Goal: Contribute content: Contribute content

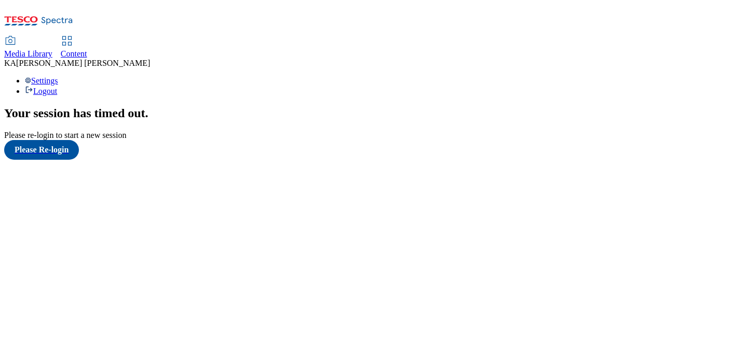
click at [87, 49] on span "Content" at bounding box center [74, 53] width 26 height 9
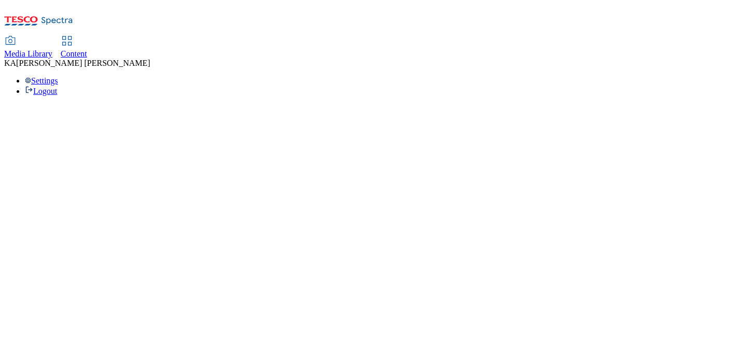
select select "ghs-uk"
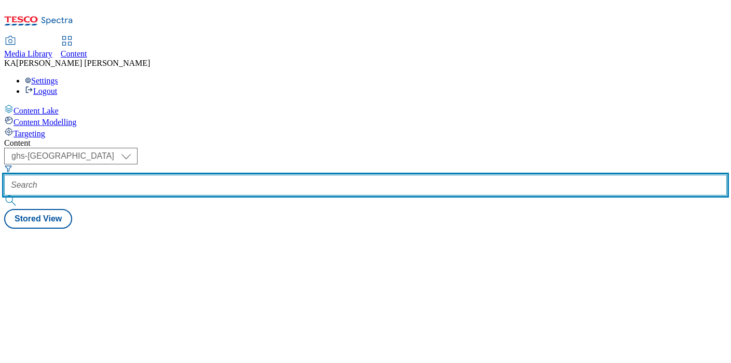
click at [239, 175] on input "text" at bounding box center [365, 185] width 722 height 21
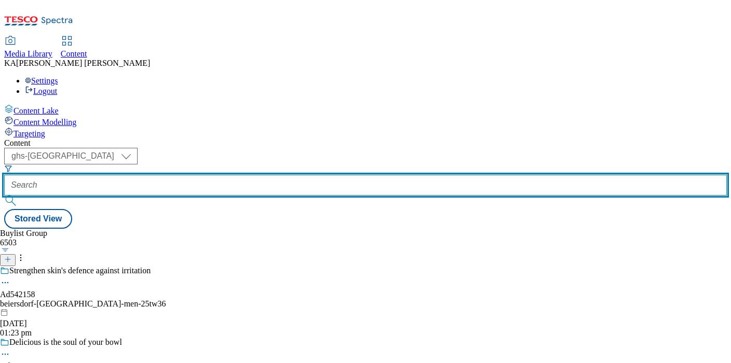
paste input "p-and-g-febreze-plug-refill-25tw34"
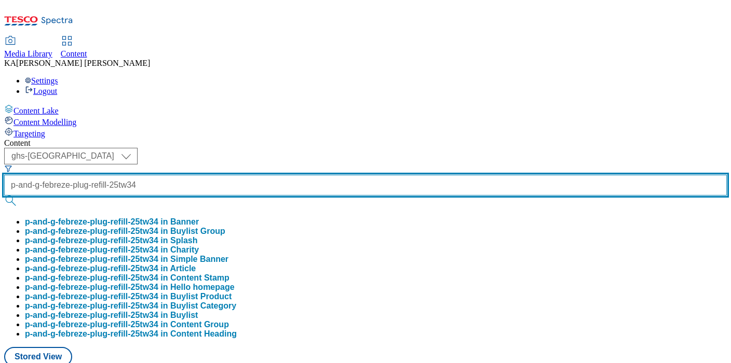
type input "p-and-g-febreze-plug-refill-25tw34"
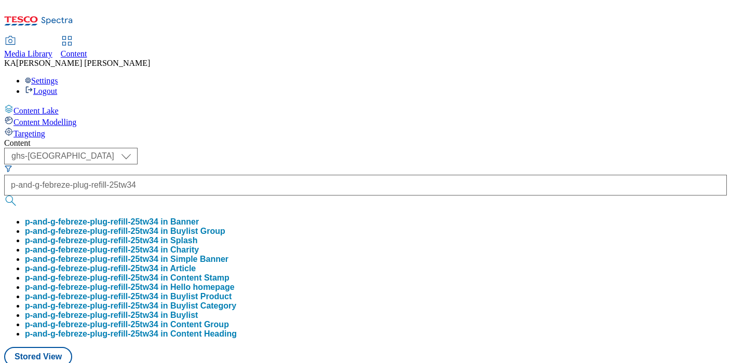
scroll to position [0, 0]
click at [225, 227] on button "p-and-g-febreze-plug-refill-25tw34 in Buylist Group" at bounding box center [125, 231] width 200 height 9
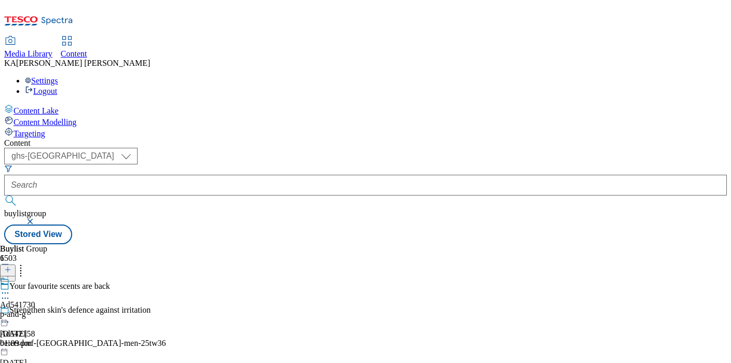
click at [10, 288] on icon at bounding box center [5, 293] width 10 height 10
click at [44, 311] on span "Edit" at bounding box center [38, 315] width 12 height 8
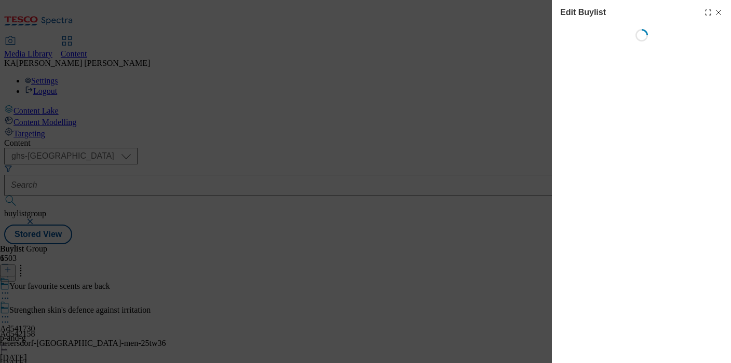
select select "tactical"
select select "supplier funded short term 1-3 weeks"
select select "dunnhumby"
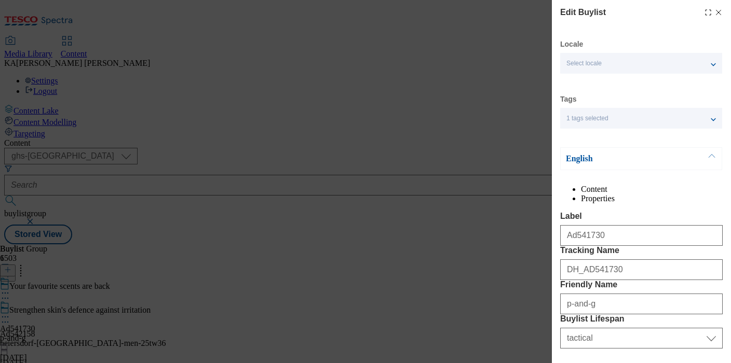
select select "Banner"
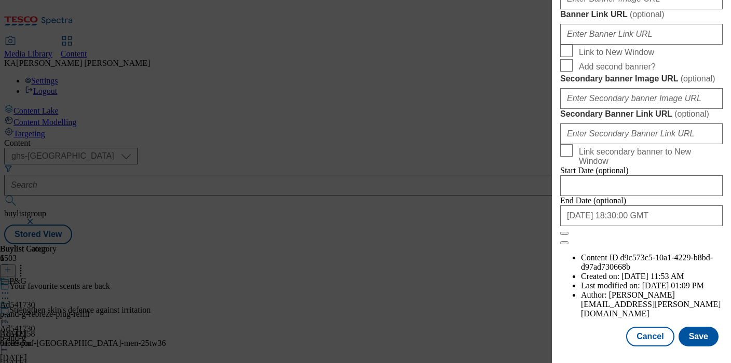
scroll to position [888, 0]
paste input "https://digitalcontent.api.tesco.com/v2/media/ghs-mktg/2b5553fa-7d0e-4b57-834e-…"
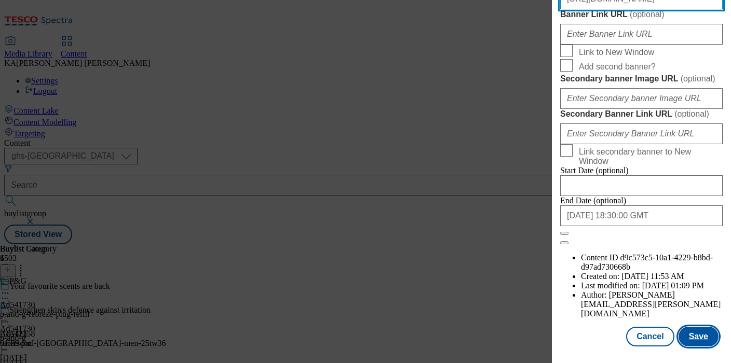
type input "https://digitalcontent.api.tesco.com/v2/media/ghs-mktg/2b5553fa-7d0e-4b57-834e-…"
click at [699, 338] on button "Save" at bounding box center [698, 337] width 40 height 20
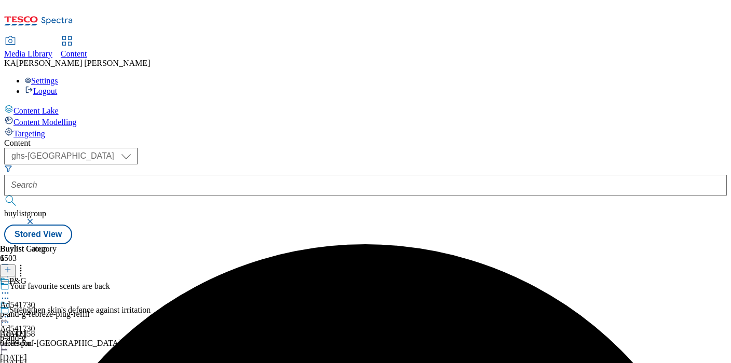
click at [10, 312] on icon at bounding box center [5, 317] width 10 height 10
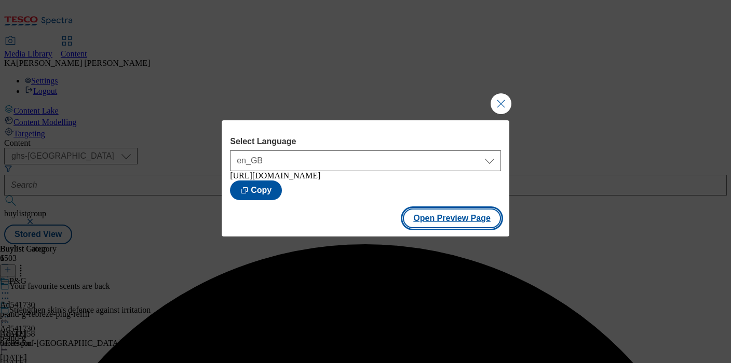
click at [432, 228] on button "Open Preview Page" at bounding box center [452, 219] width 98 height 20
click at [498, 102] on button "Close Modal" at bounding box center [500, 103] width 21 height 21
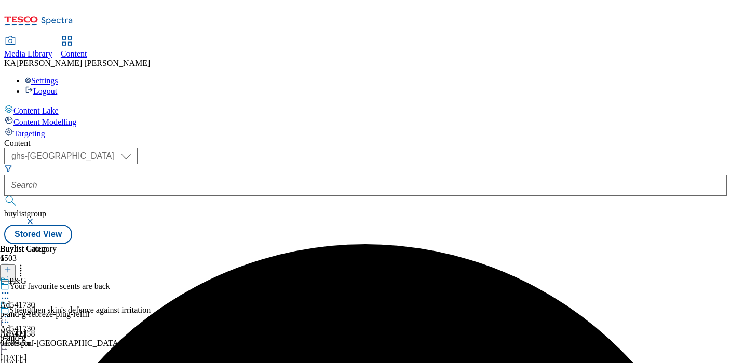
click at [10, 312] on icon at bounding box center [5, 317] width 10 height 10
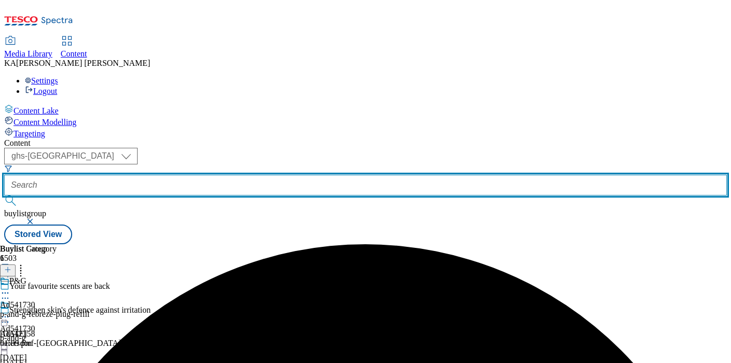
click at [245, 175] on input "text" at bounding box center [365, 185] width 722 height 21
paste input "hovis-sourdough-25tw34"
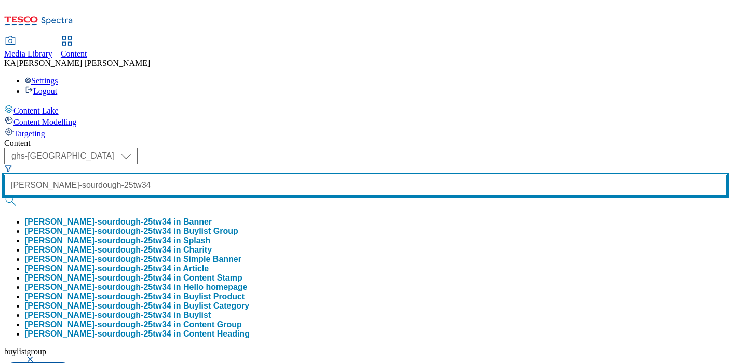
type input "hovis-sourdough-25tw34"
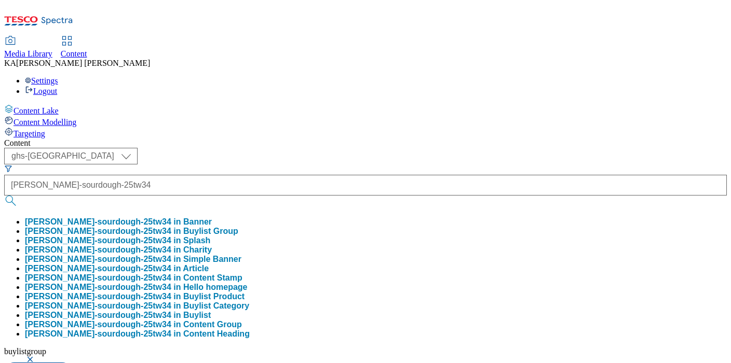
scroll to position [0, 0]
click at [238, 227] on button "hovis-sourdough-25tw34 in Buylist Group" at bounding box center [131, 231] width 213 height 9
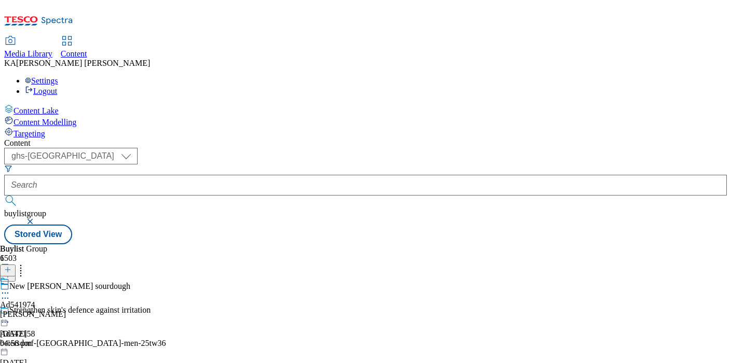
click at [10, 288] on icon at bounding box center [5, 293] width 10 height 10
click at [48, 309] on button "Edit" at bounding box center [34, 315] width 27 height 12
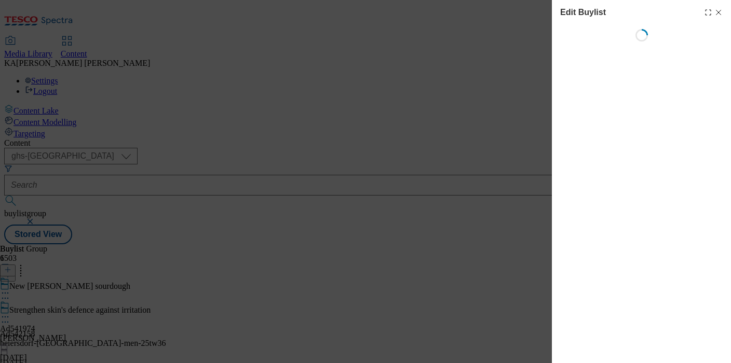
select select "tactical"
select select "supplier funded short term 1-3 weeks"
select select "dunnhumby"
select select "Banner"
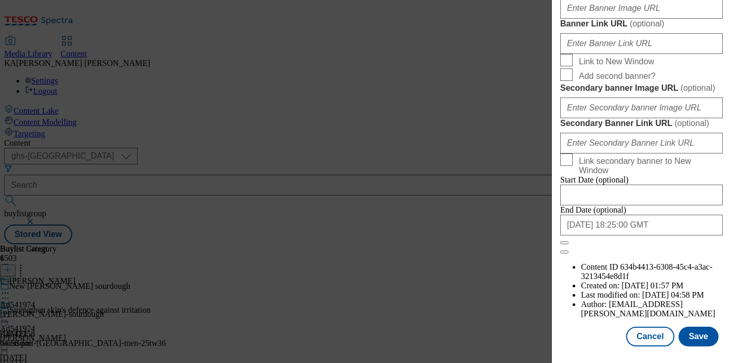
scroll to position [957, 0]
click at [610, 19] on input "Banner Image URL ( optional )" at bounding box center [641, 8] width 162 height 21
paste input "https://digitalcontent.api.tesco.com/v2/media/ghs-mktg/3112c6ff-6488-4670-a48d-…"
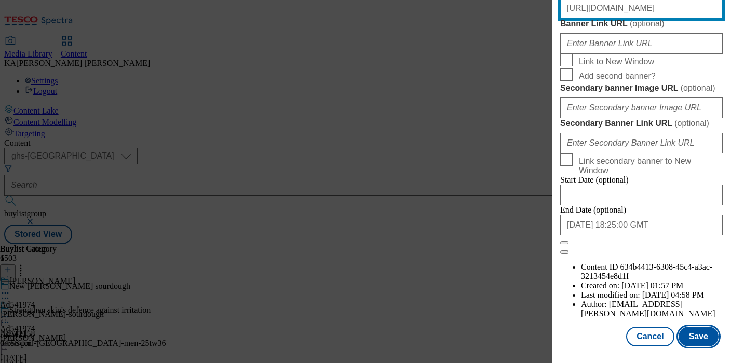
type input "https://digitalcontent.api.tesco.com/v2/media/ghs-mktg/3112c6ff-6488-4670-a48d-…"
click at [694, 335] on button "Save" at bounding box center [698, 337] width 40 height 20
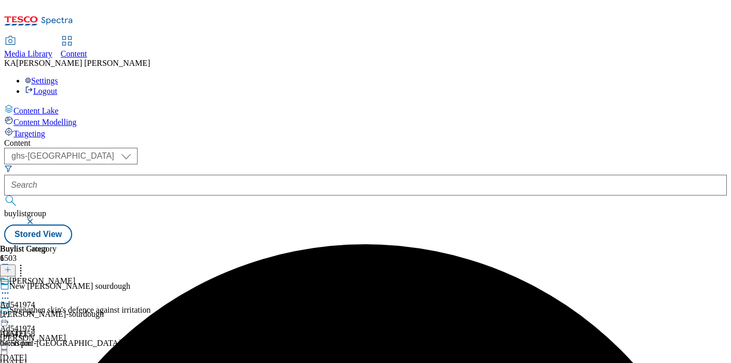
click at [10, 312] on icon at bounding box center [5, 317] width 10 height 10
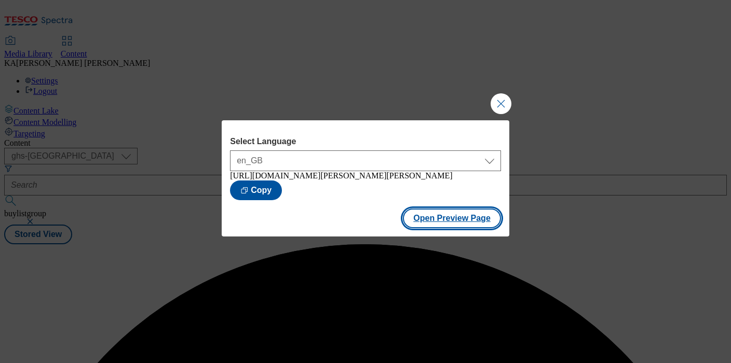
click at [425, 224] on button "Open Preview Page" at bounding box center [452, 219] width 98 height 20
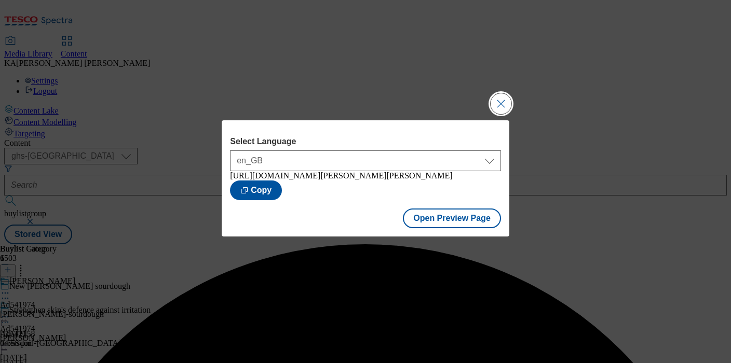
click at [493, 101] on button "Close Modal" at bounding box center [500, 103] width 21 height 21
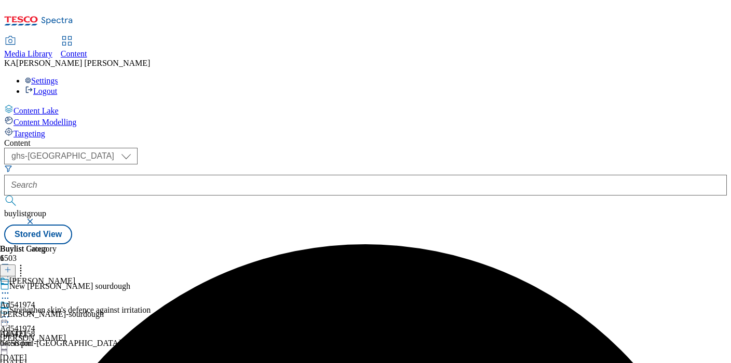
click at [10, 312] on icon at bounding box center [5, 317] width 10 height 10
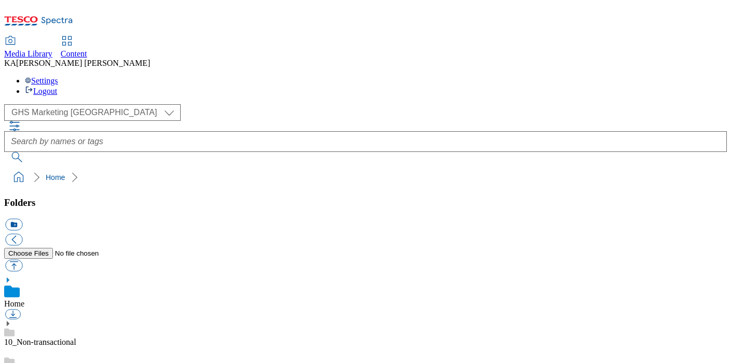
scroll to position [128, 0]
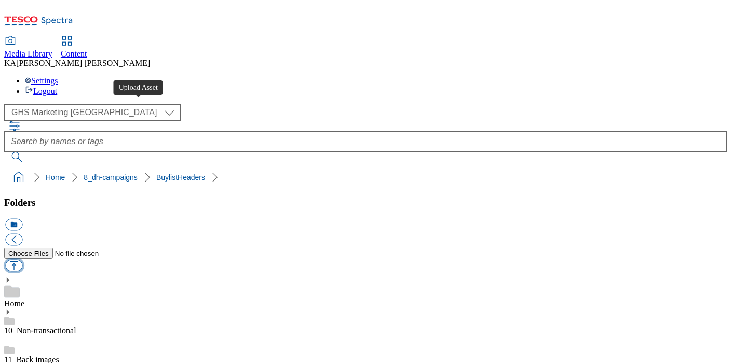
click at [22, 260] on button "button" at bounding box center [13, 266] width 17 height 12
type input "C:\fakepath\1758804373766-ad541730_Aircare_Winter_LegoBrand_H_1184x333_V2.jpg"
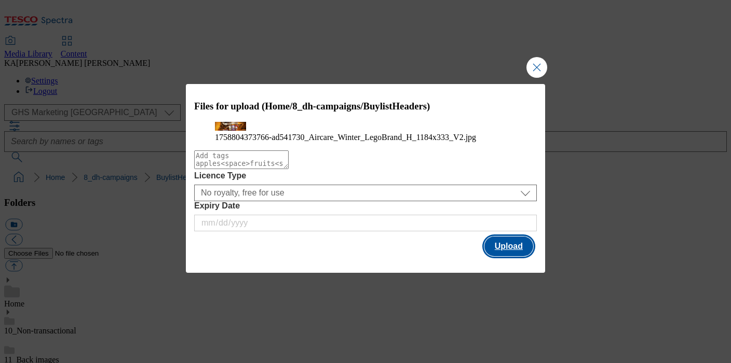
click at [523, 256] on button "Upload" at bounding box center [508, 247] width 49 height 20
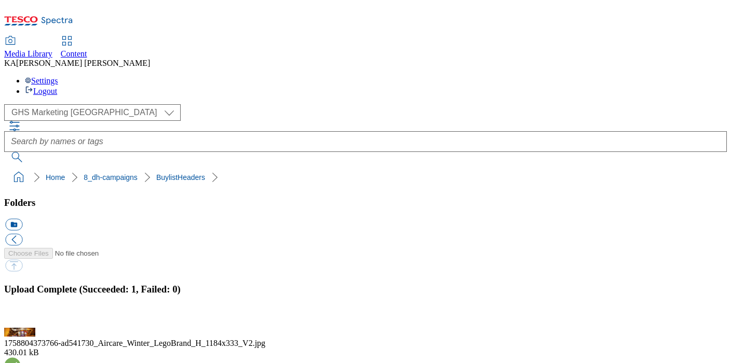
click at [21, 317] on button "button" at bounding box center [13, 322] width 16 height 10
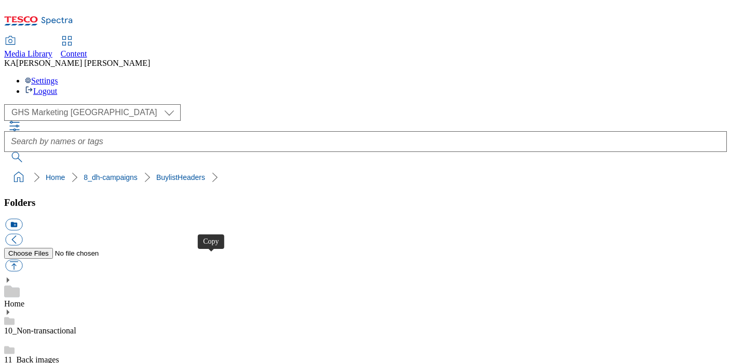
click at [22, 260] on button "button" at bounding box center [13, 266] width 17 height 12
type input "C:\fakepath\1759930197885-ad541974_Hovis_LegoBrand_H_1184x333_V1.jpg"
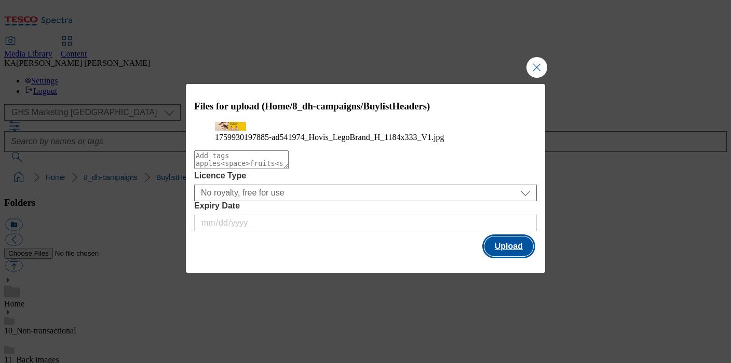
click at [505, 256] on button "Upload" at bounding box center [508, 247] width 49 height 20
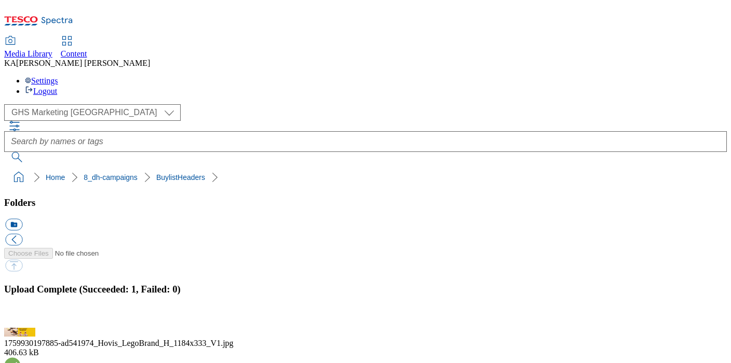
click at [21, 317] on button "button" at bounding box center [13, 322] width 16 height 10
